Goal: Task Accomplishment & Management: Use online tool/utility

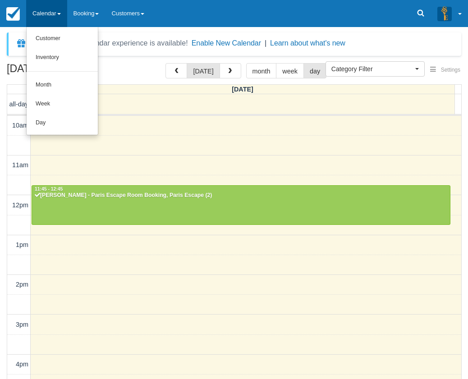
select select
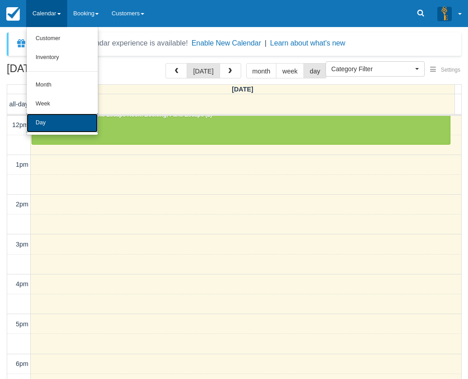
click at [52, 117] on link "Day" at bounding box center [62, 123] width 71 height 19
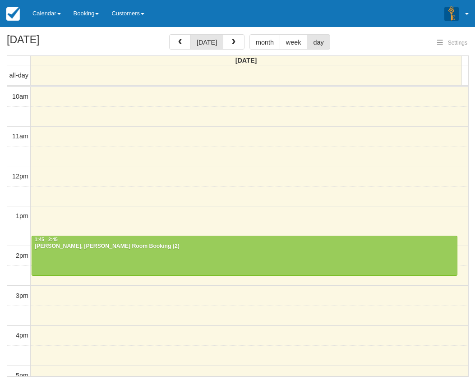
select select
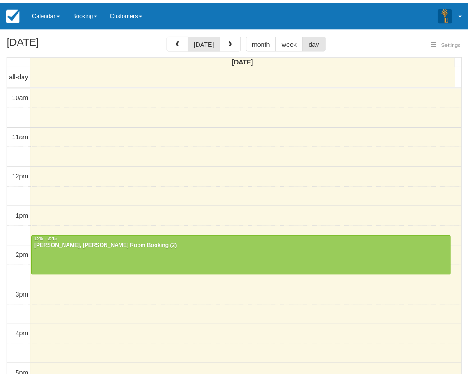
scroll to position [120, 0]
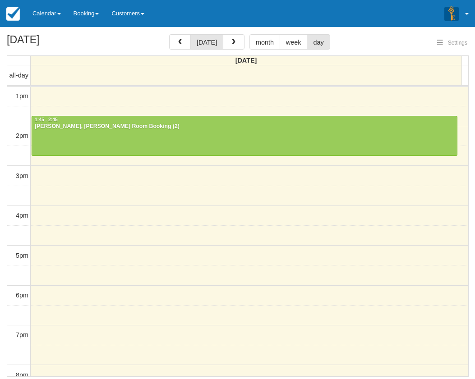
select select
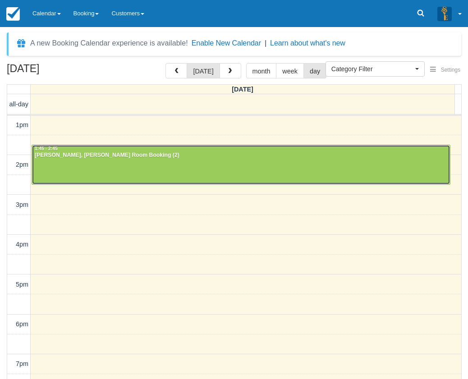
click at [88, 155] on div "Sara Palmieri - Ransom, Ransom Room Booking (2)" at bounding box center [241, 155] width 414 height 7
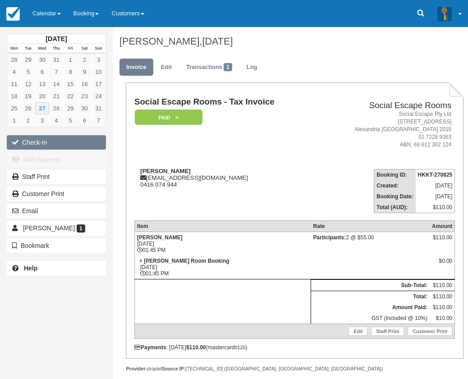
click at [23, 143] on button "Check-in" at bounding box center [56, 142] width 99 height 14
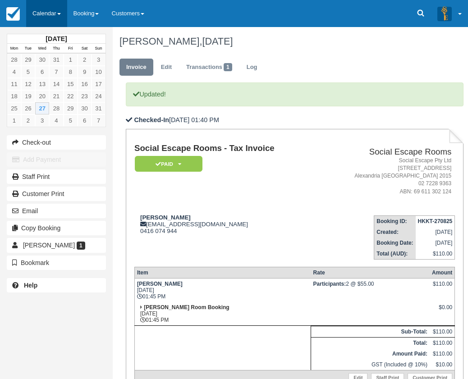
click at [39, 11] on link "Calendar" at bounding box center [46, 13] width 41 height 27
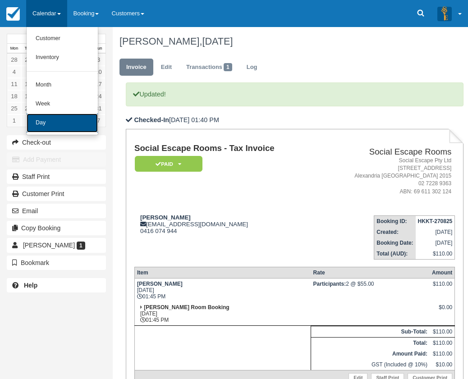
click at [63, 125] on link "Day" at bounding box center [62, 123] width 71 height 19
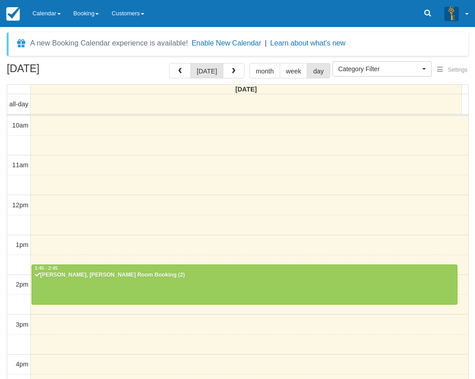
select select
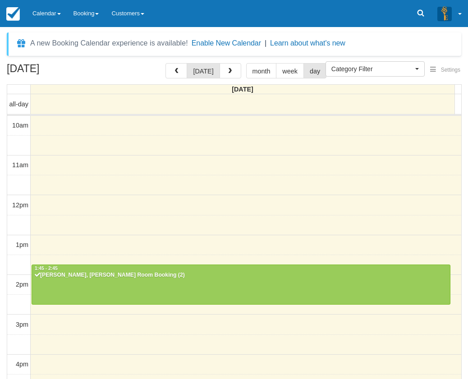
scroll to position [120, 0]
